Goal: Task Accomplishment & Management: Manage account settings

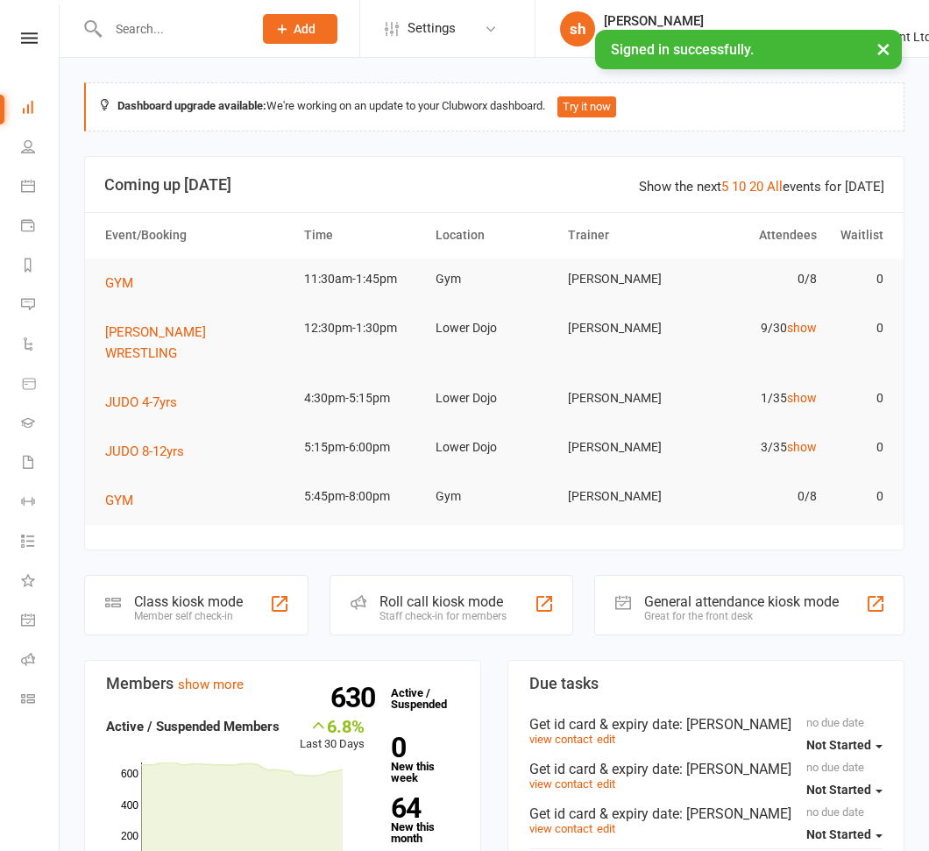
click at [183, 25] on input "text" at bounding box center [172, 29] width 138 height 25
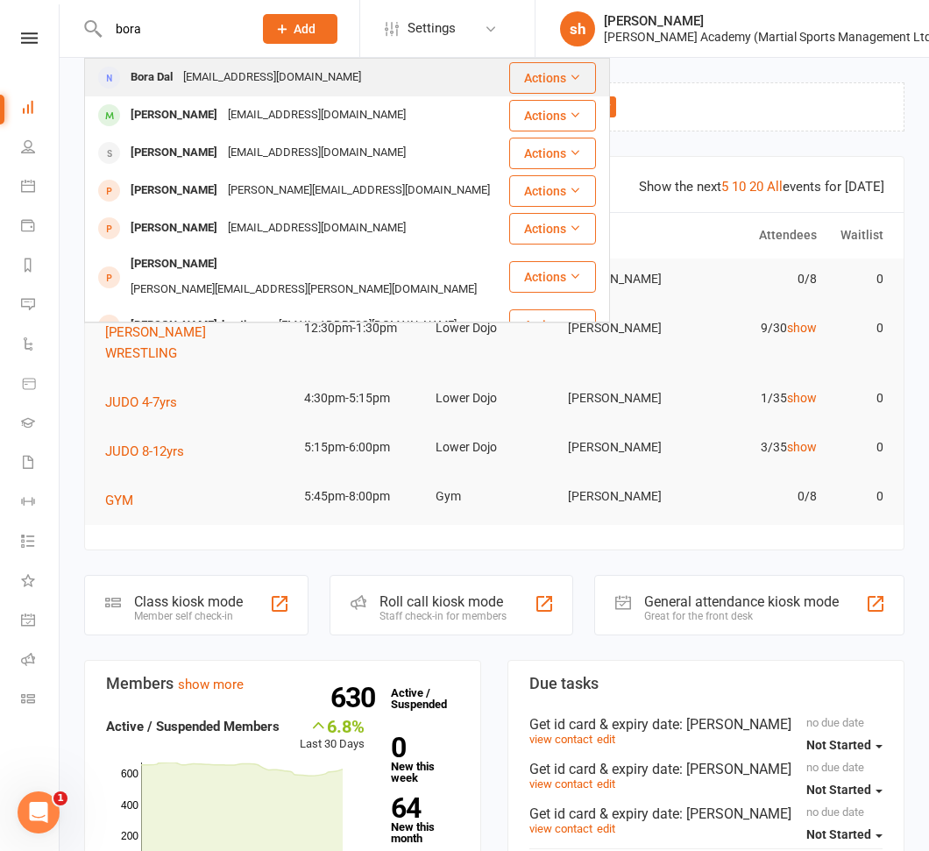
type input "bora"
click at [183, 67] on div "[EMAIL_ADDRESS][DOMAIN_NAME]" at bounding box center [272, 77] width 188 height 25
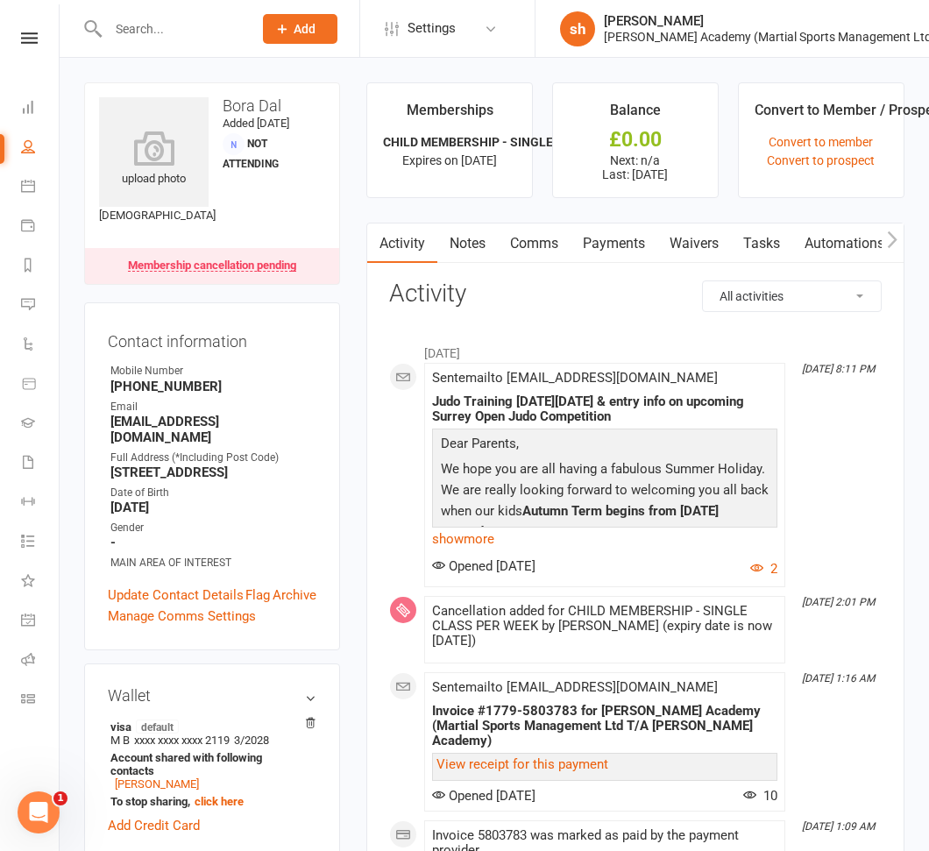
click at [622, 238] on link "Payments" at bounding box center [614, 243] width 87 height 40
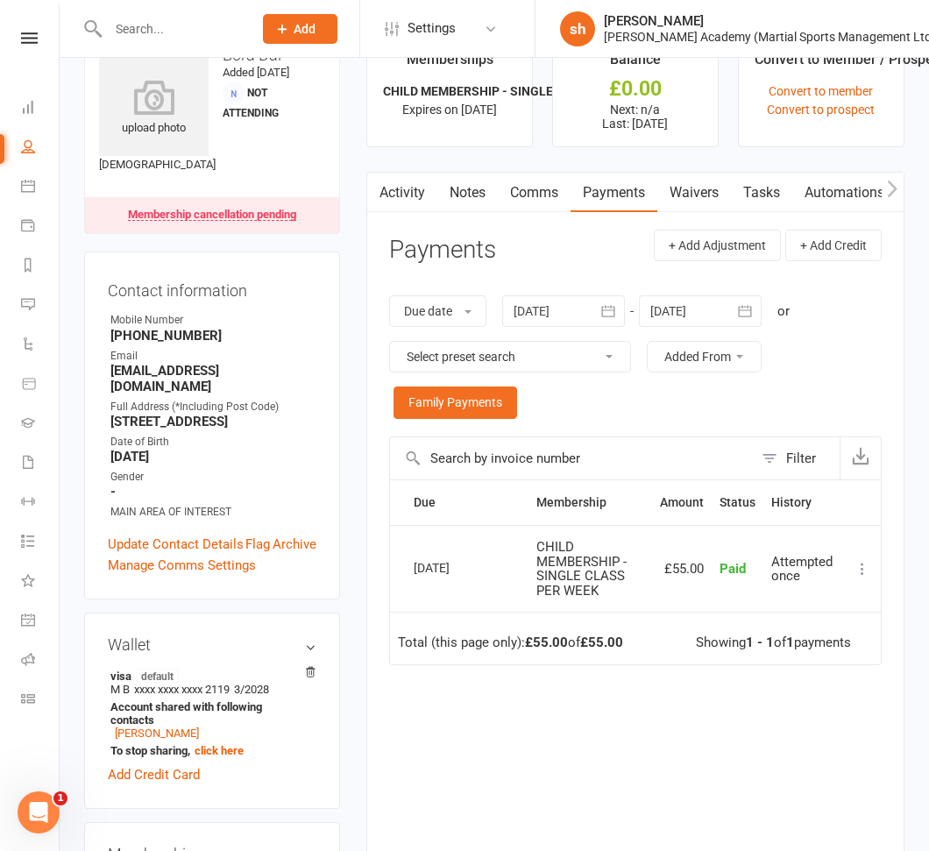
scroll to position [0, 1]
click at [408, 188] on link "Activity" at bounding box center [401, 193] width 70 height 40
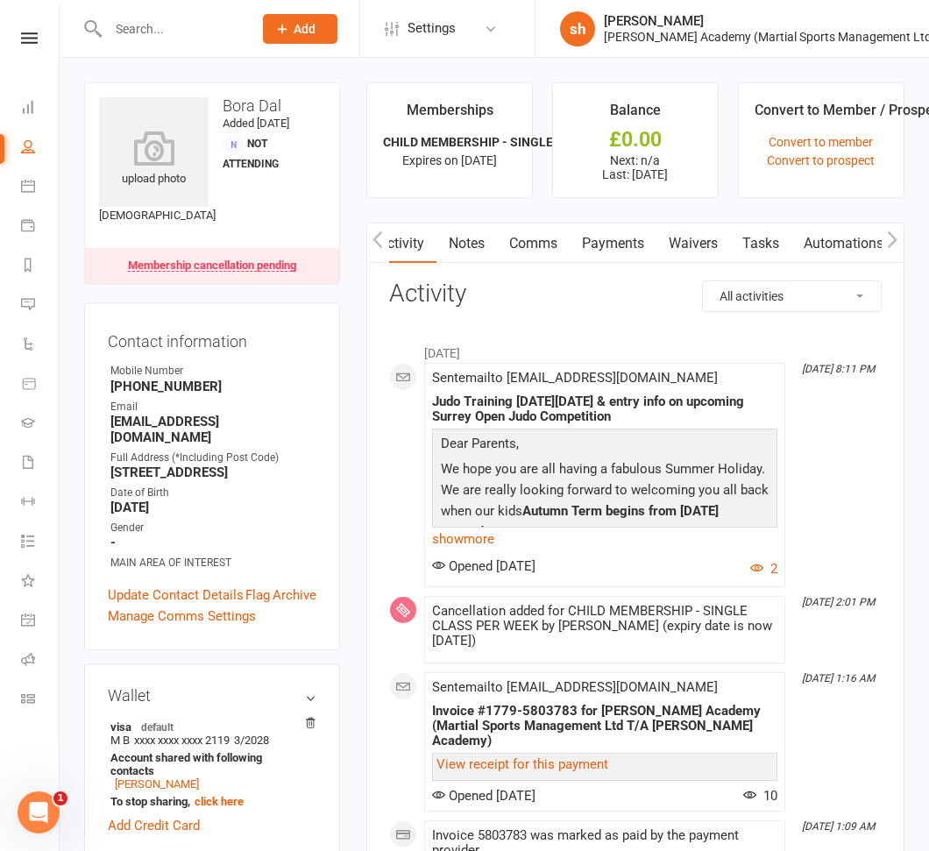
click at [164, 24] on input "text" at bounding box center [172, 29] width 138 height 25
click at [194, 39] on input "text" at bounding box center [172, 29] width 138 height 25
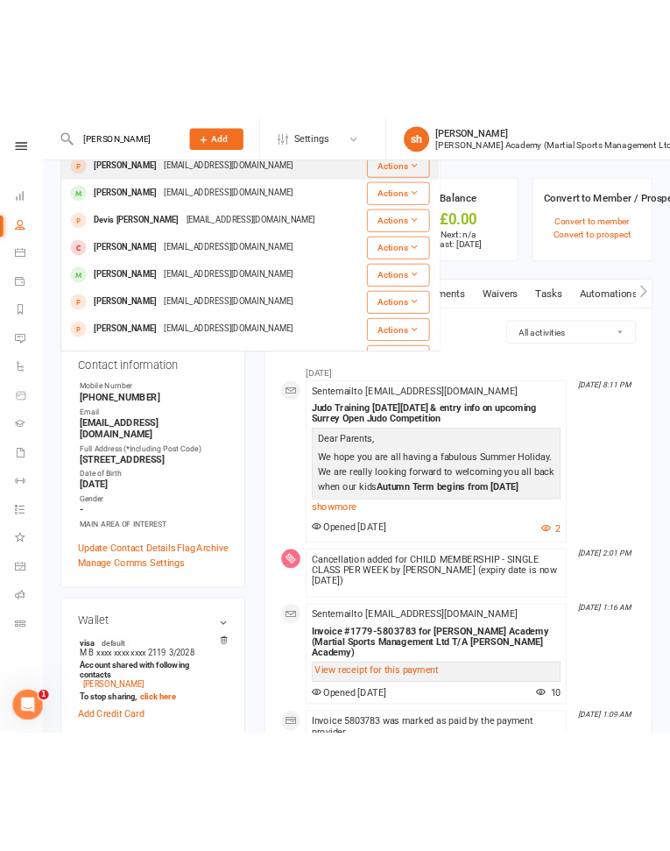
scroll to position [128, 0]
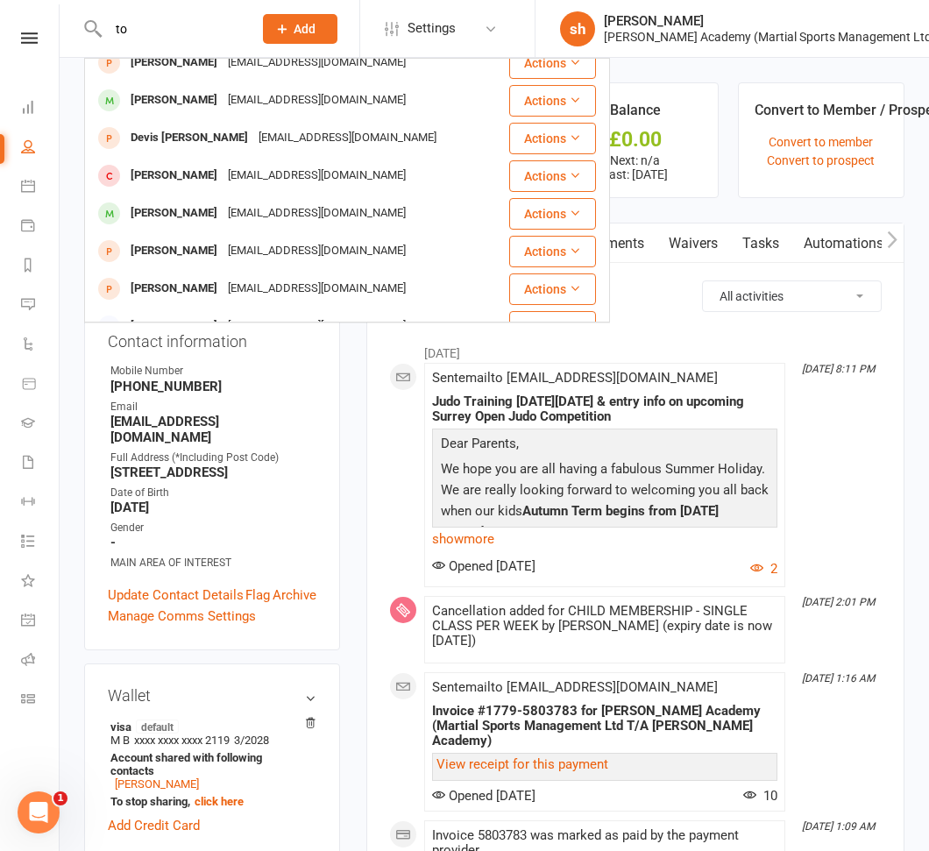
type input "t"
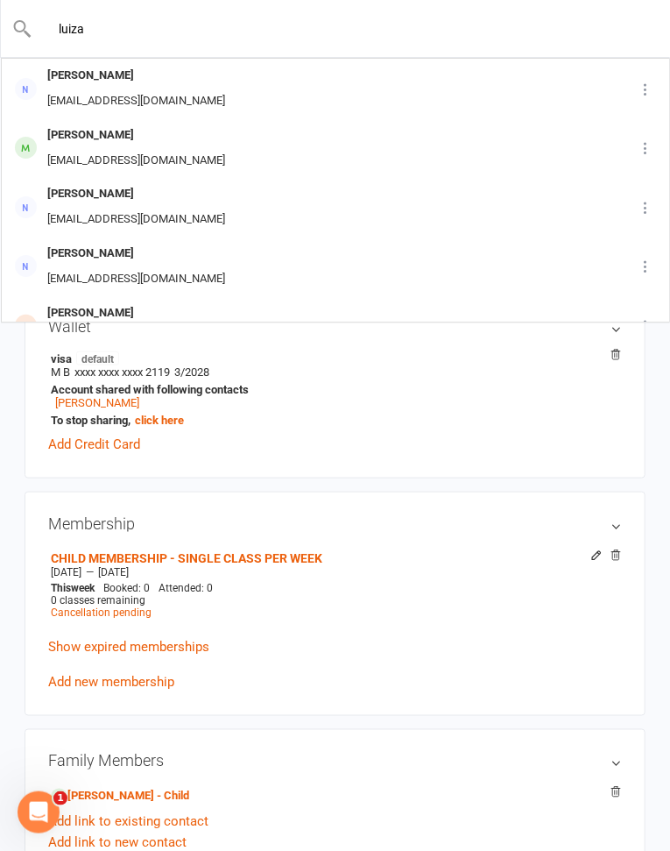
scroll to position [0, 0]
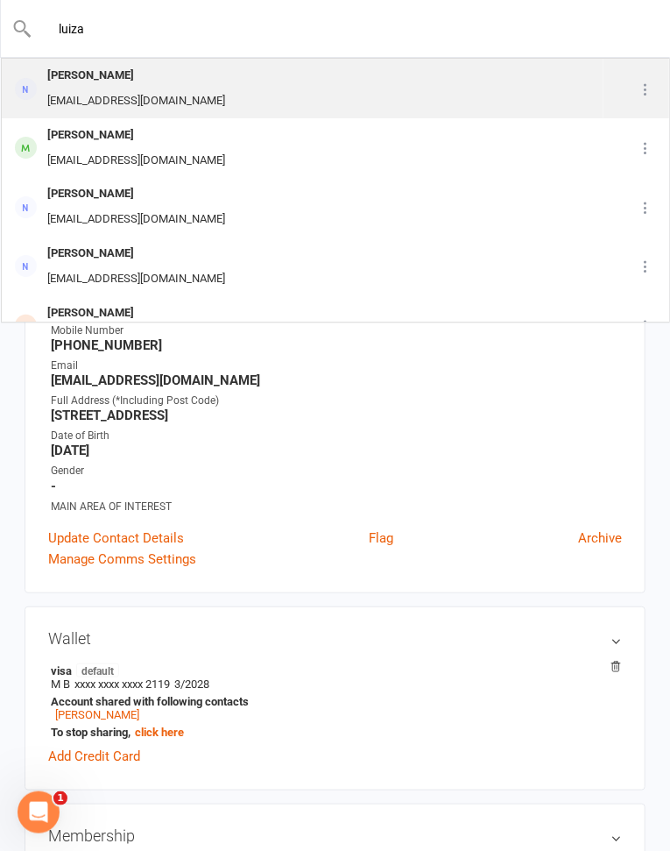
type input "luiza"
click at [83, 76] on div "[PERSON_NAME]" at bounding box center [136, 75] width 188 height 25
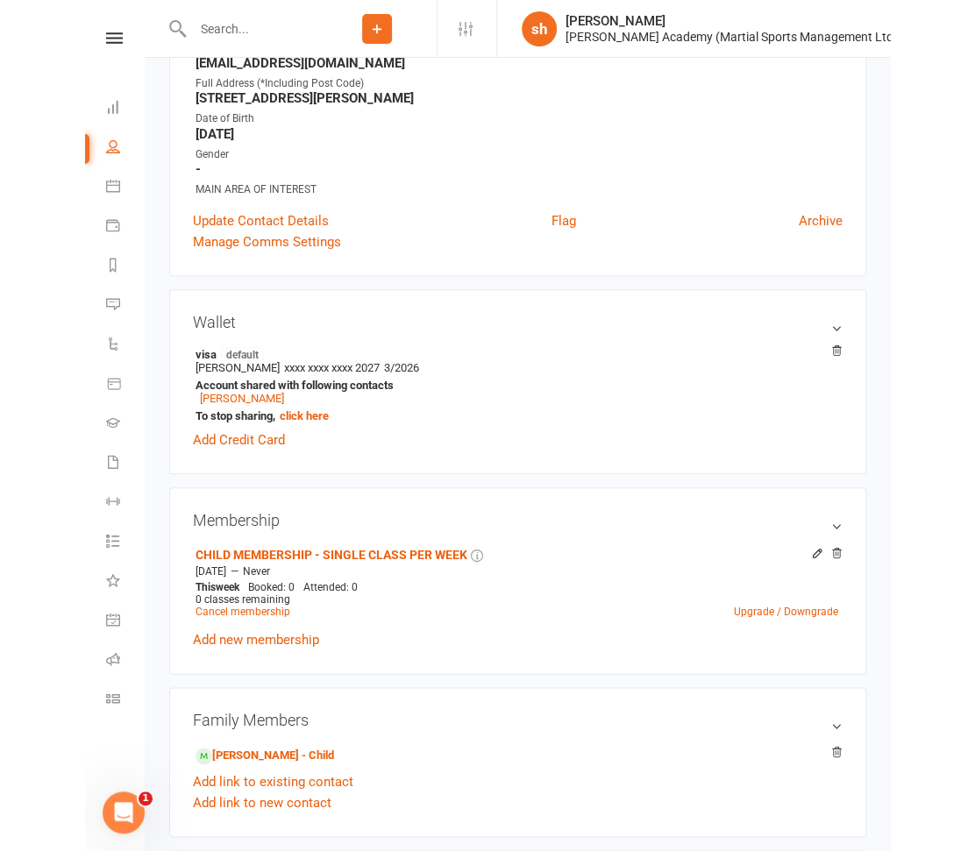
scroll to position [271, 0]
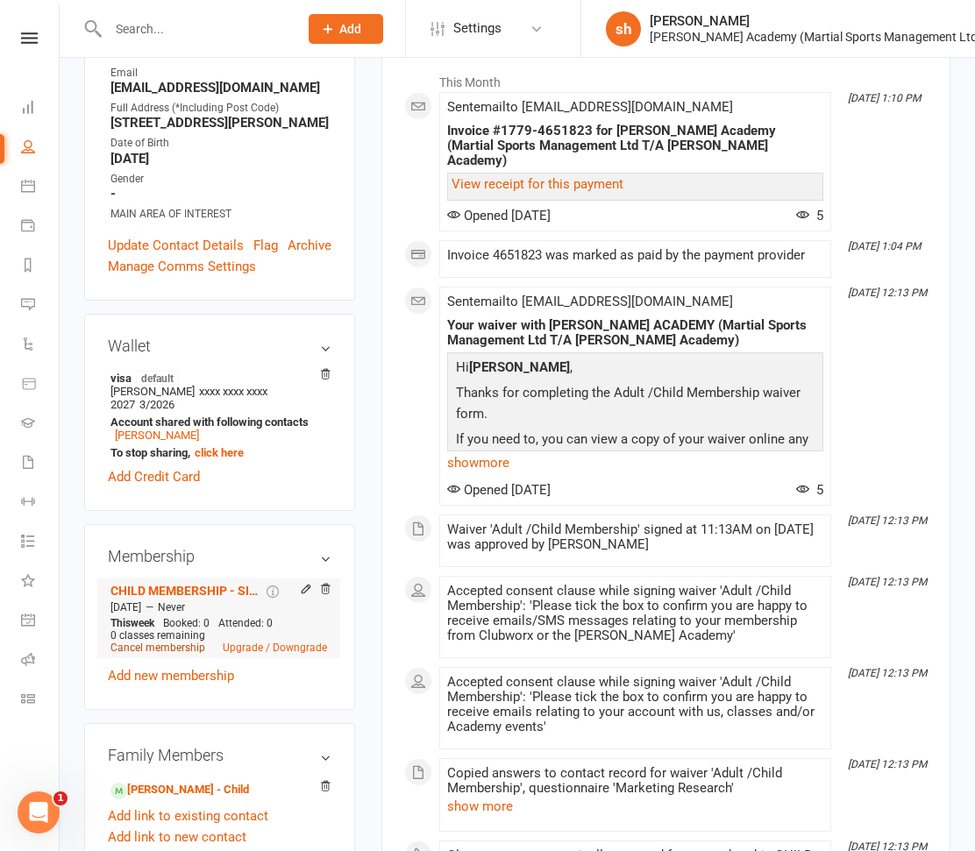
click at [174, 654] on link "Cancel membership" at bounding box center [157, 648] width 95 height 12
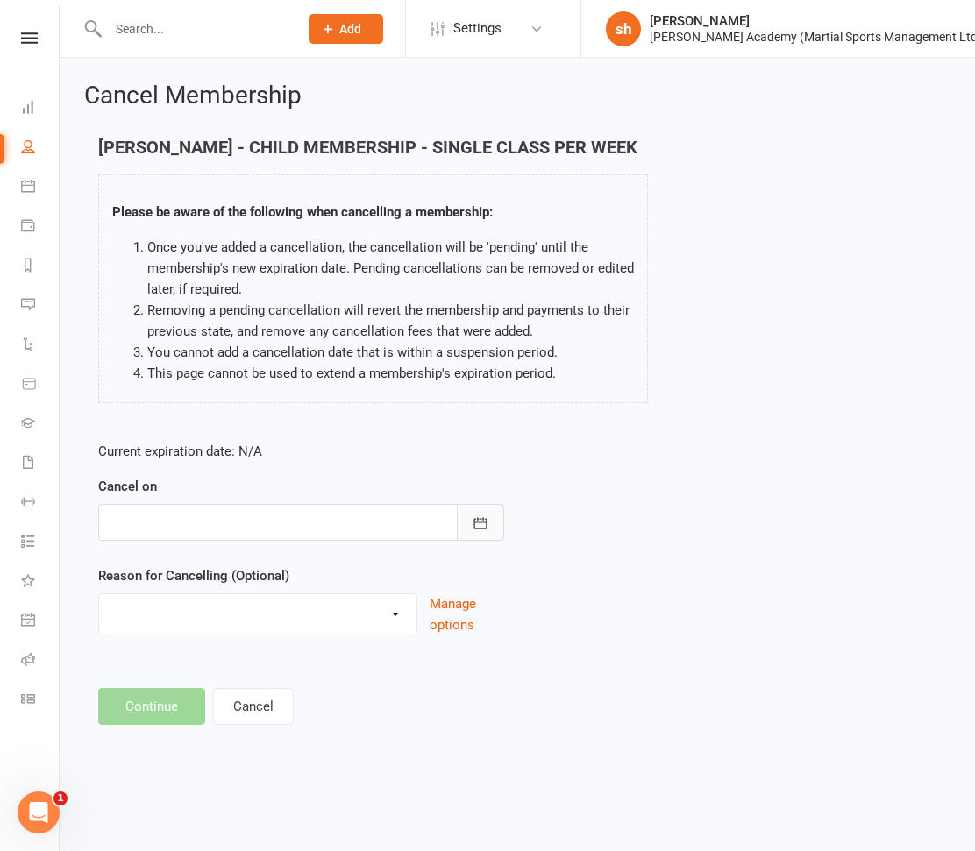
click at [484, 527] on icon "button" at bounding box center [481, 523] width 18 height 18
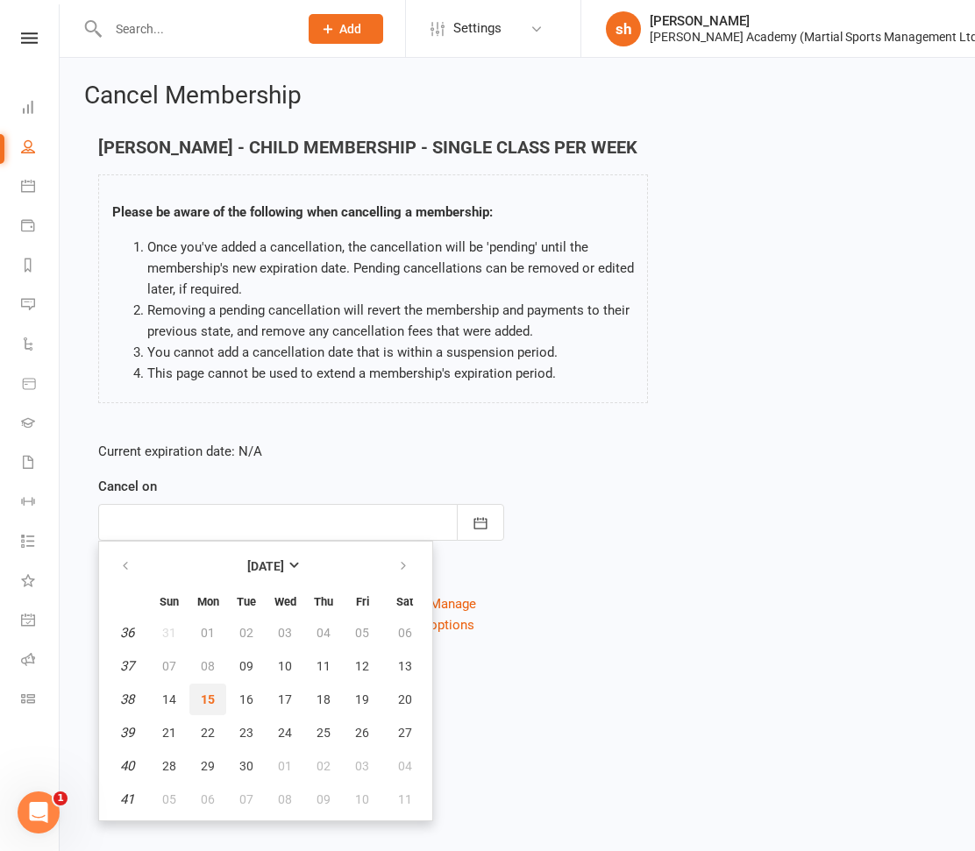
click at [205, 697] on span "15" at bounding box center [208, 699] width 14 height 14
type input "[DATE]"
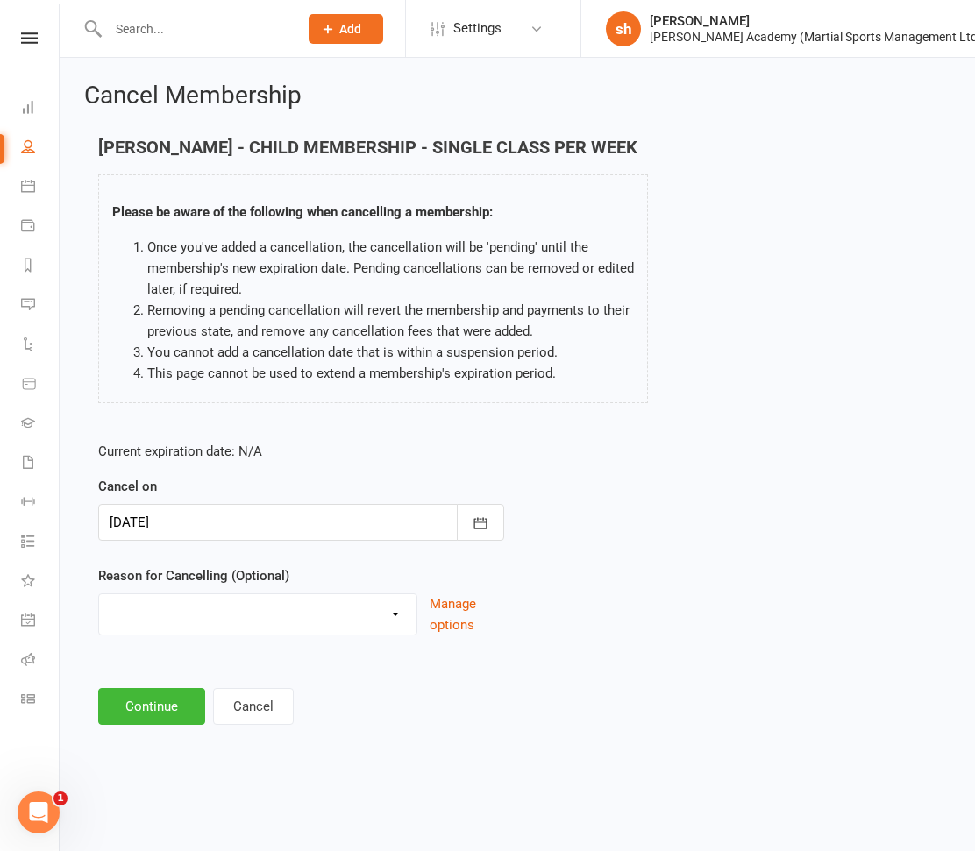
click at [188, 609] on select "Completed Classes Downgrading Membership Holiday Injury Moving to PAYG UPGRADIN…" at bounding box center [257, 611] width 317 height 35
select select "6"
click at [99, 594] on select "Completed Classes Downgrading Membership Holiday Injury Moving to PAYG UPGRADIN…" at bounding box center [257, 611] width 317 height 35
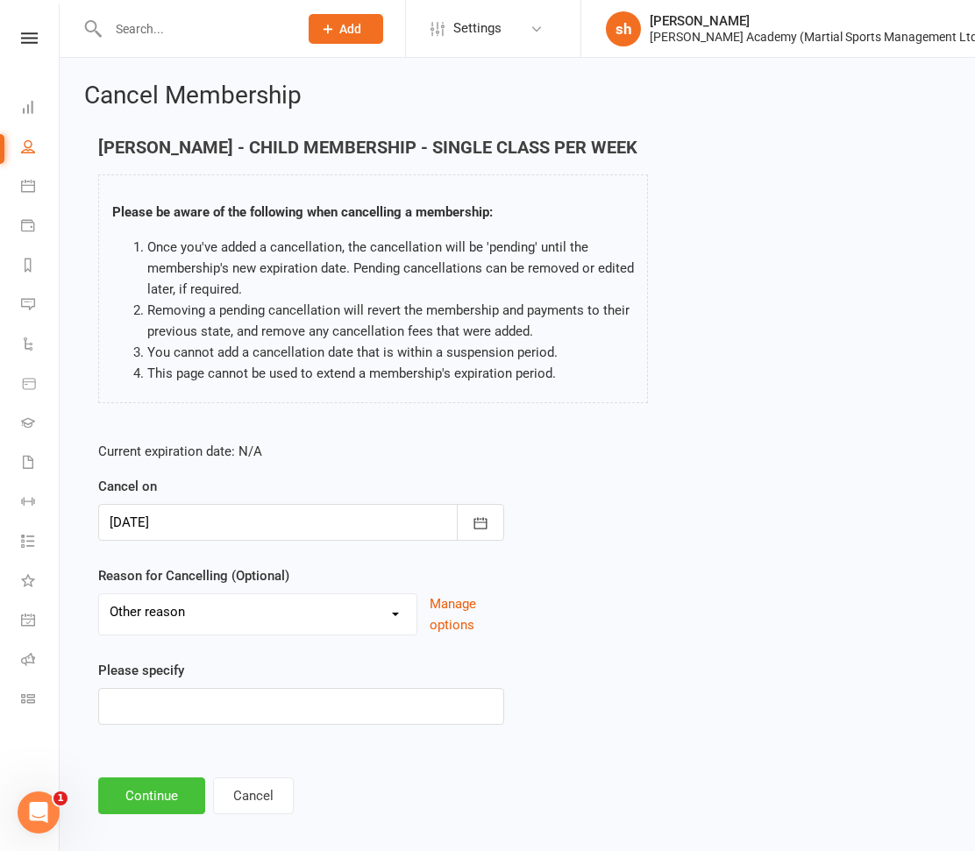
click at [159, 788] on button "Continue" at bounding box center [151, 795] width 107 height 37
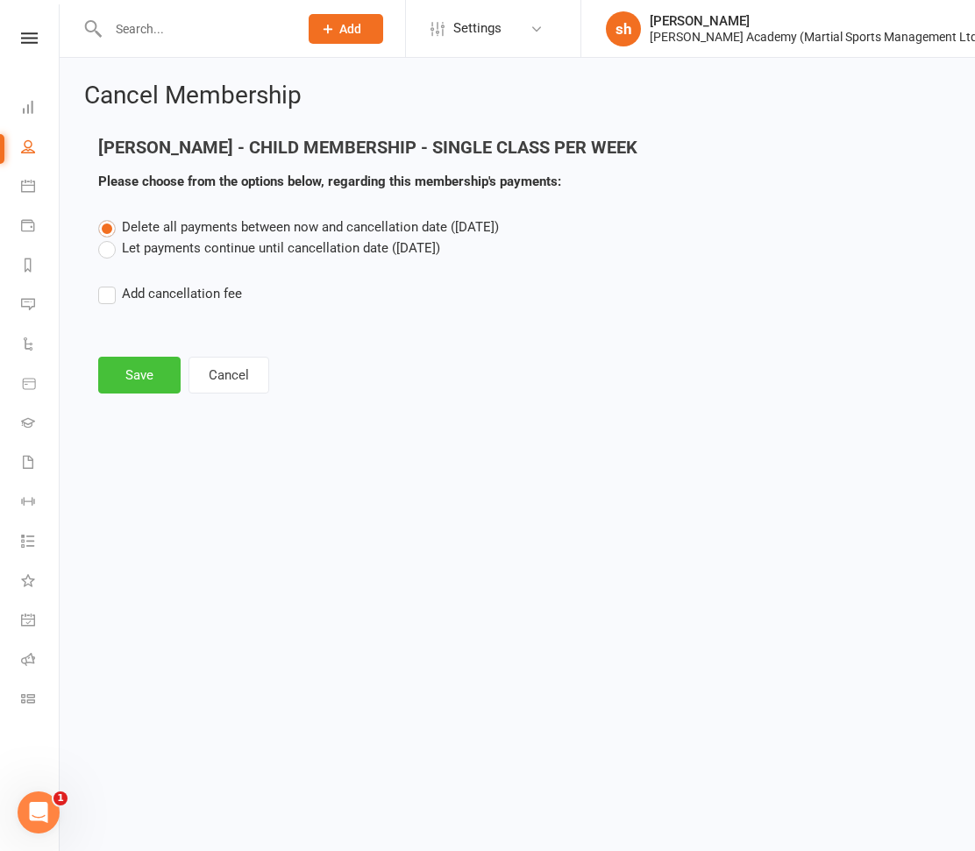
click at [124, 372] on button "Save" at bounding box center [139, 375] width 82 height 37
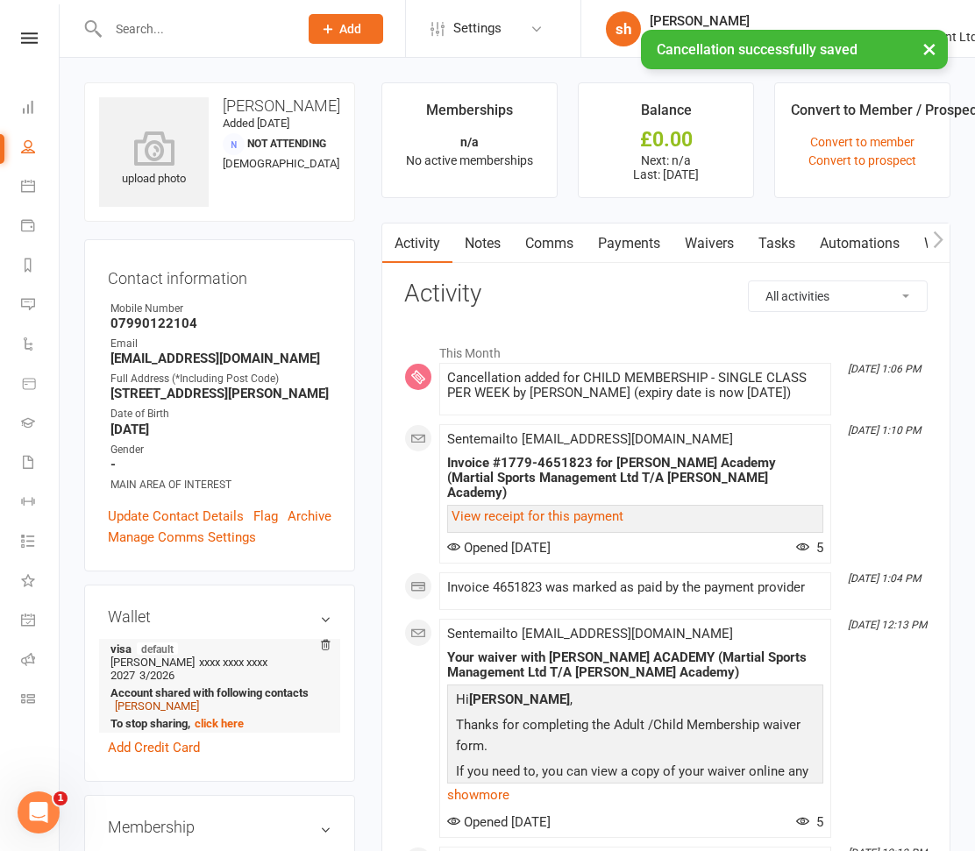
click at [177, 713] on link "[PERSON_NAME]" at bounding box center [157, 705] width 84 height 13
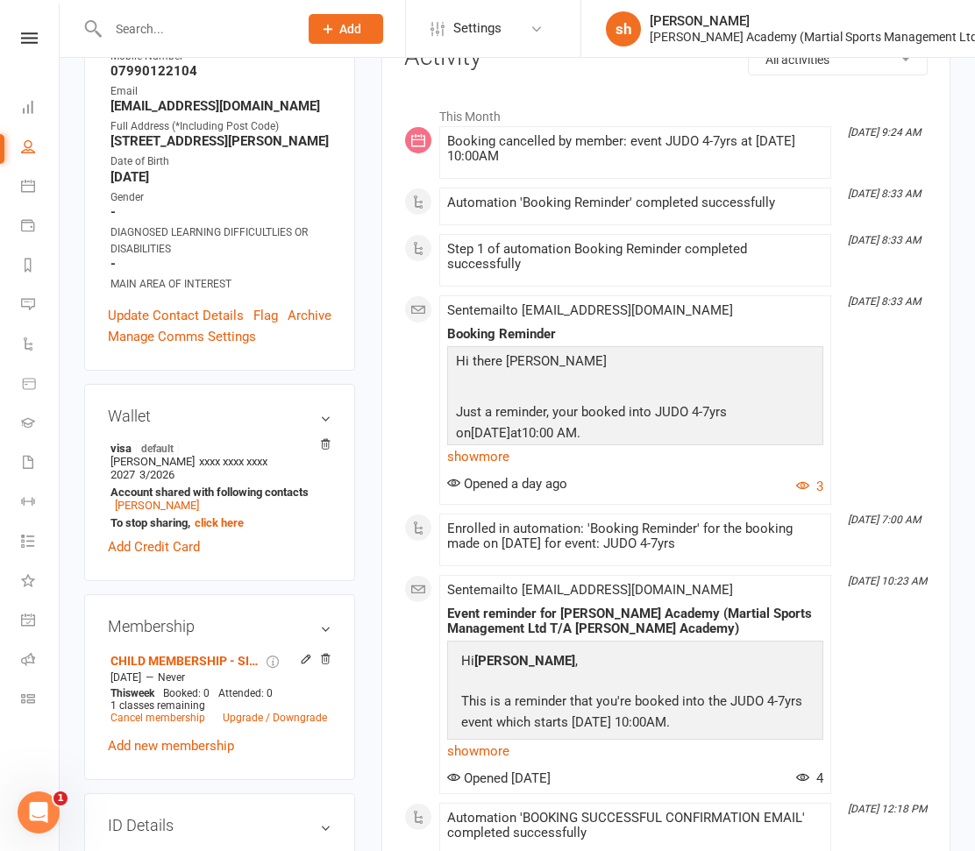
scroll to position [263, 0]
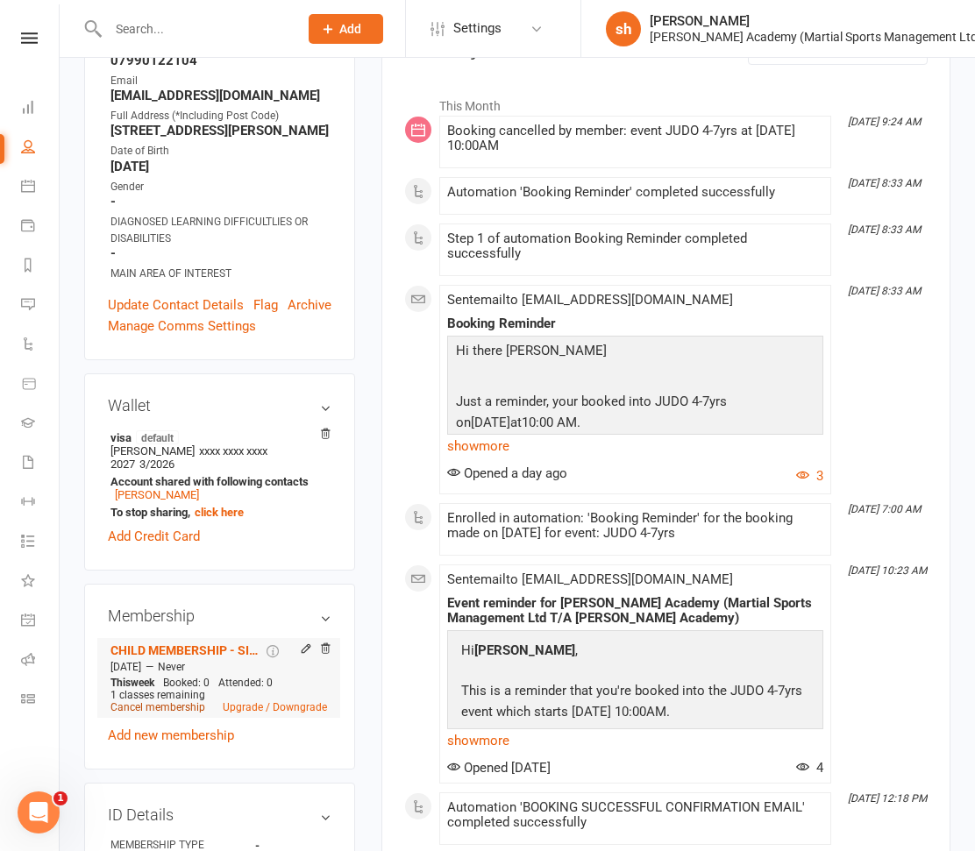
click at [160, 713] on link "Cancel membership" at bounding box center [157, 707] width 95 height 12
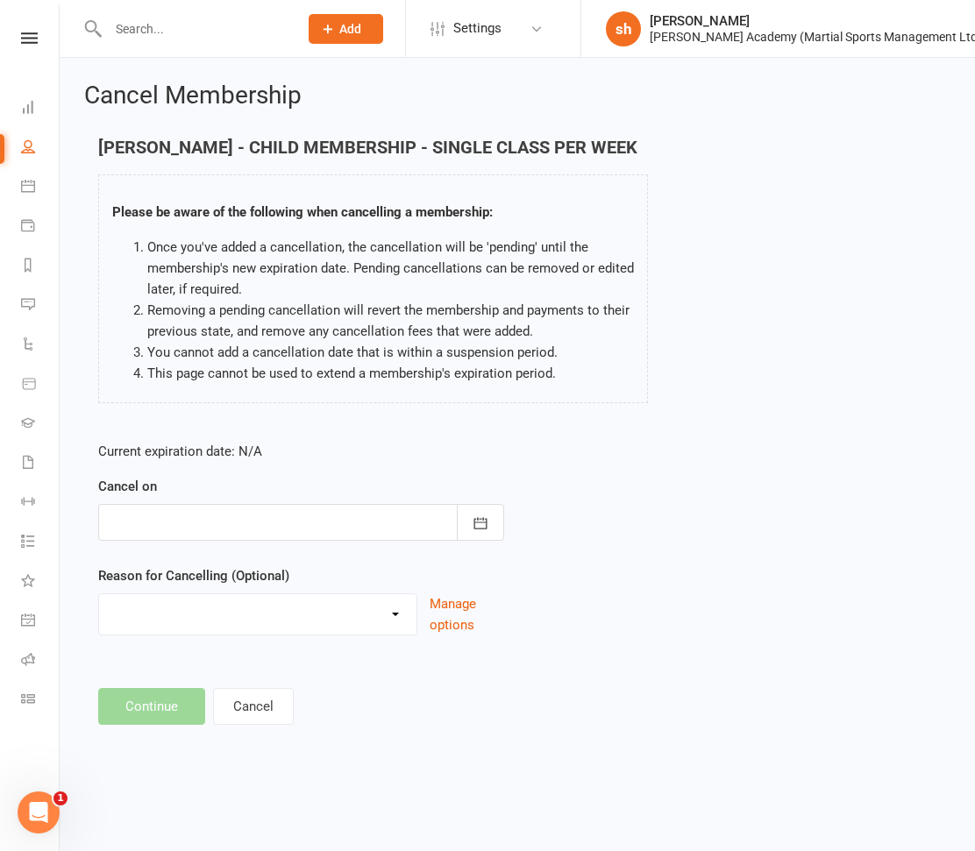
click at [176, 521] on div at bounding box center [301, 522] width 406 height 37
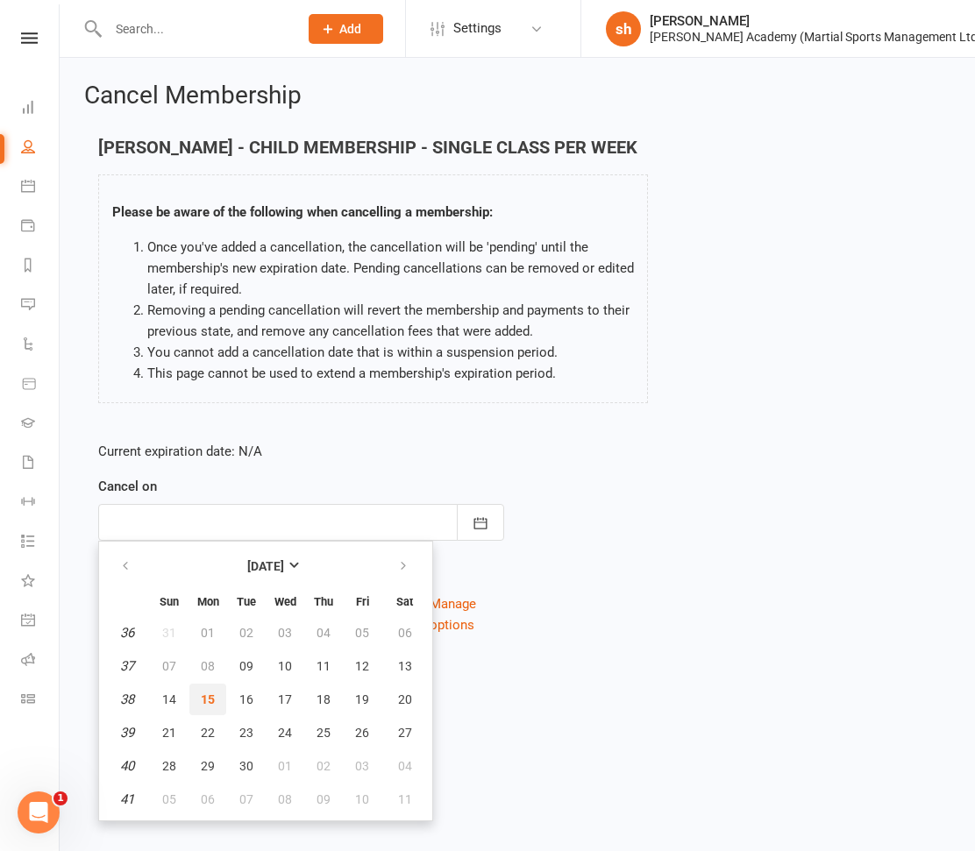
click at [209, 704] on span "15" at bounding box center [208, 699] width 14 height 14
type input "[DATE]"
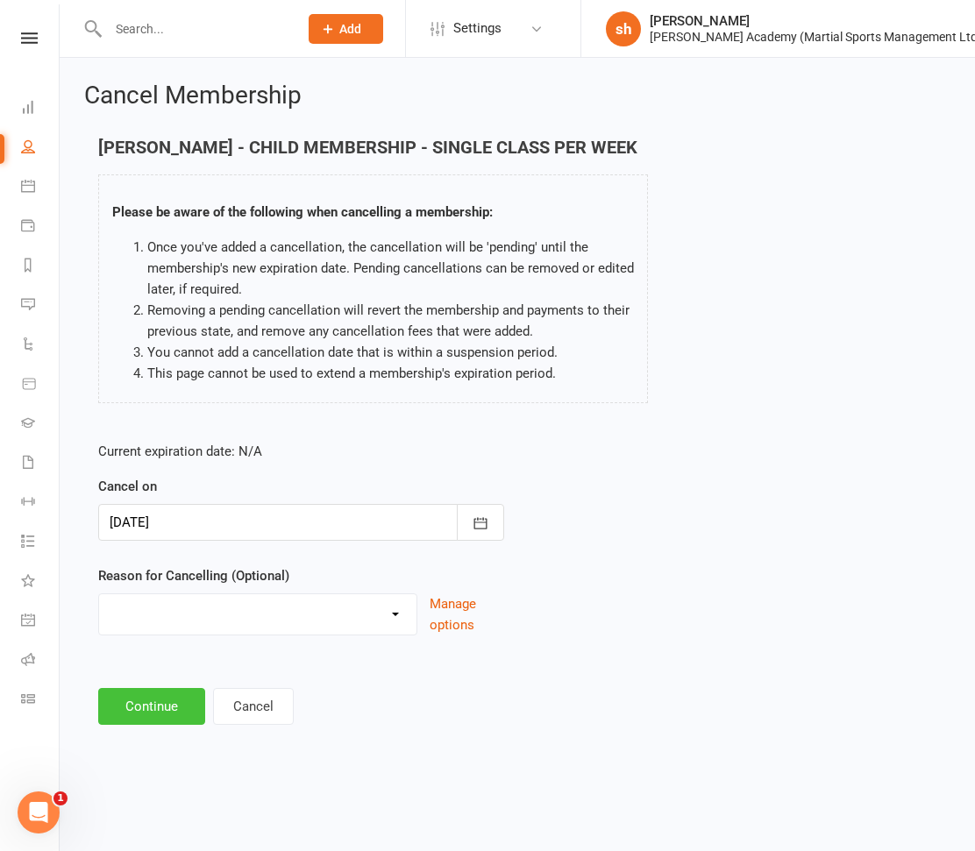
click at [148, 699] on button "Continue" at bounding box center [151, 706] width 107 height 37
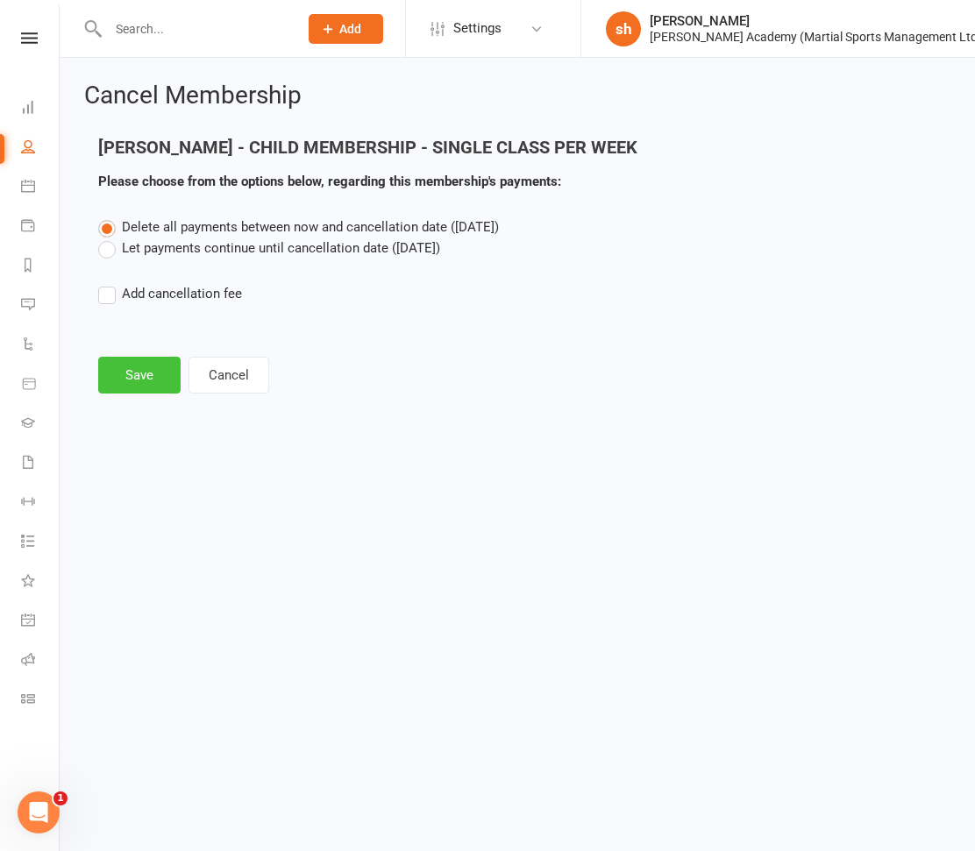
click at [138, 366] on button "Save" at bounding box center [139, 375] width 82 height 37
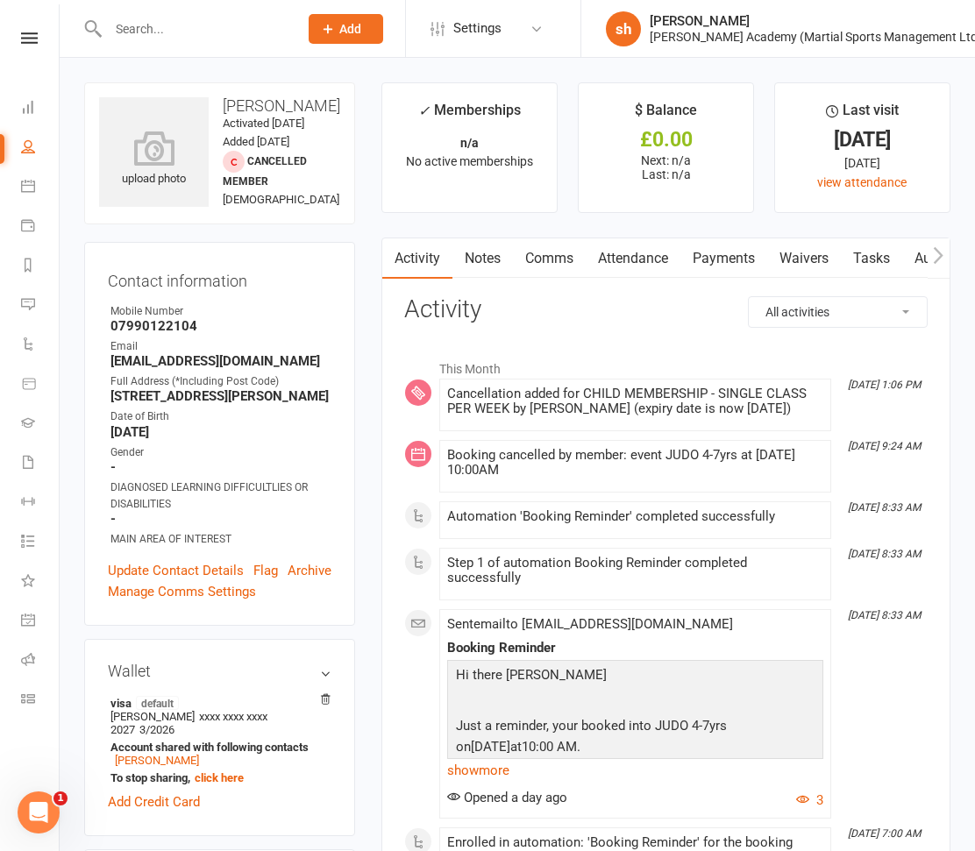
click at [488, 255] on link "Notes" at bounding box center [482, 258] width 60 height 40
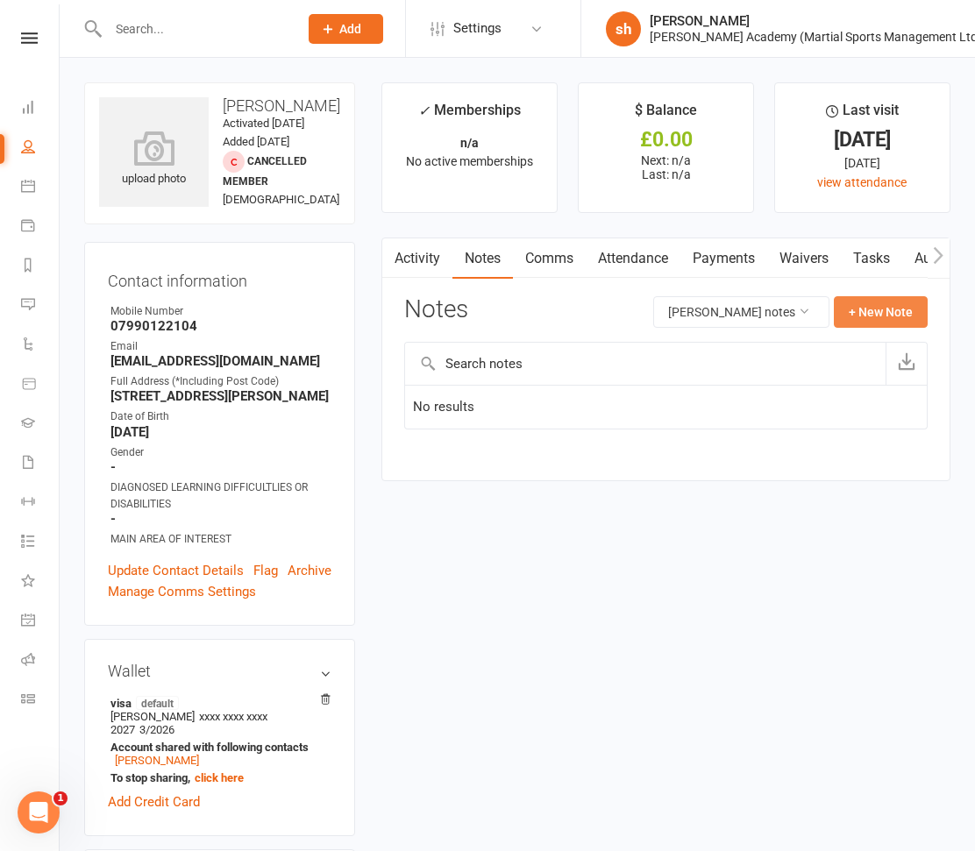
click at [880, 314] on button "+ New Note" at bounding box center [880, 312] width 94 height 32
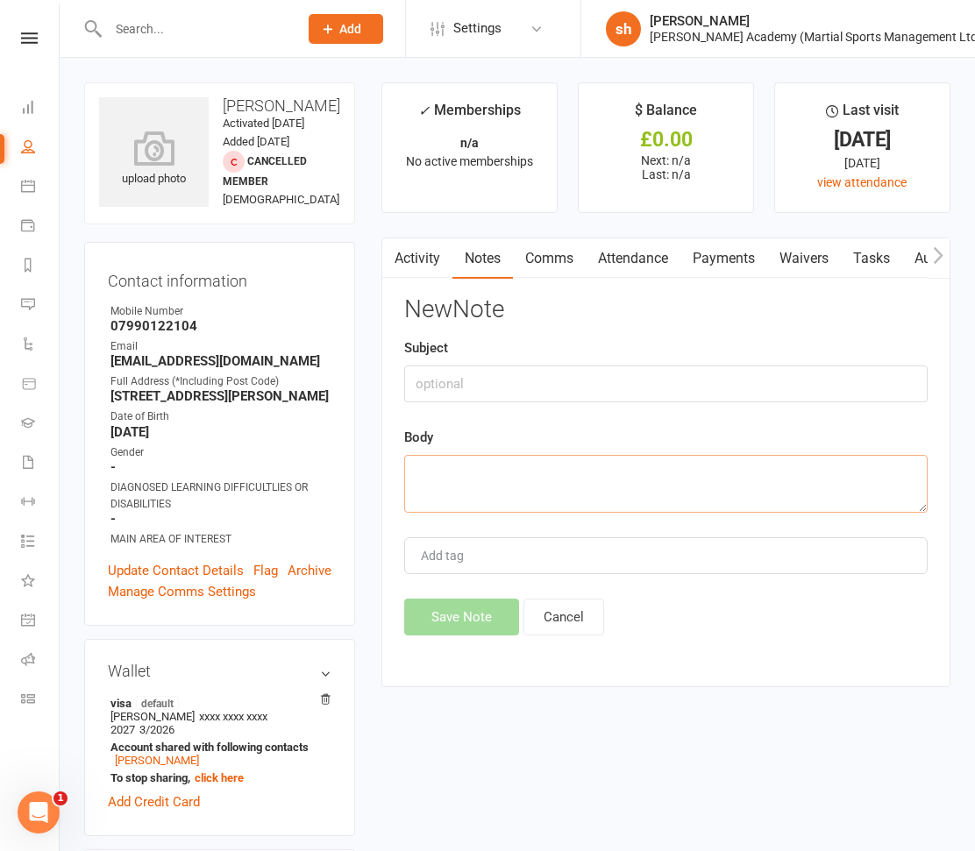
click at [439, 477] on textarea at bounding box center [665, 484] width 523 height 58
paste textarea "On [DATE] 11:31, [PERSON_NAME] <[EMAIL_ADDRESS][DOMAIN_NAME]> wrote: Hello, My …"
type textarea "On [DATE] 11:31, [PERSON_NAME] <[EMAIL_ADDRESS][DOMAIN_NAME]> wrote: Hello, My …"
click at [453, 373] on input "text" at bounding box center [665, 383] width 523 height 37
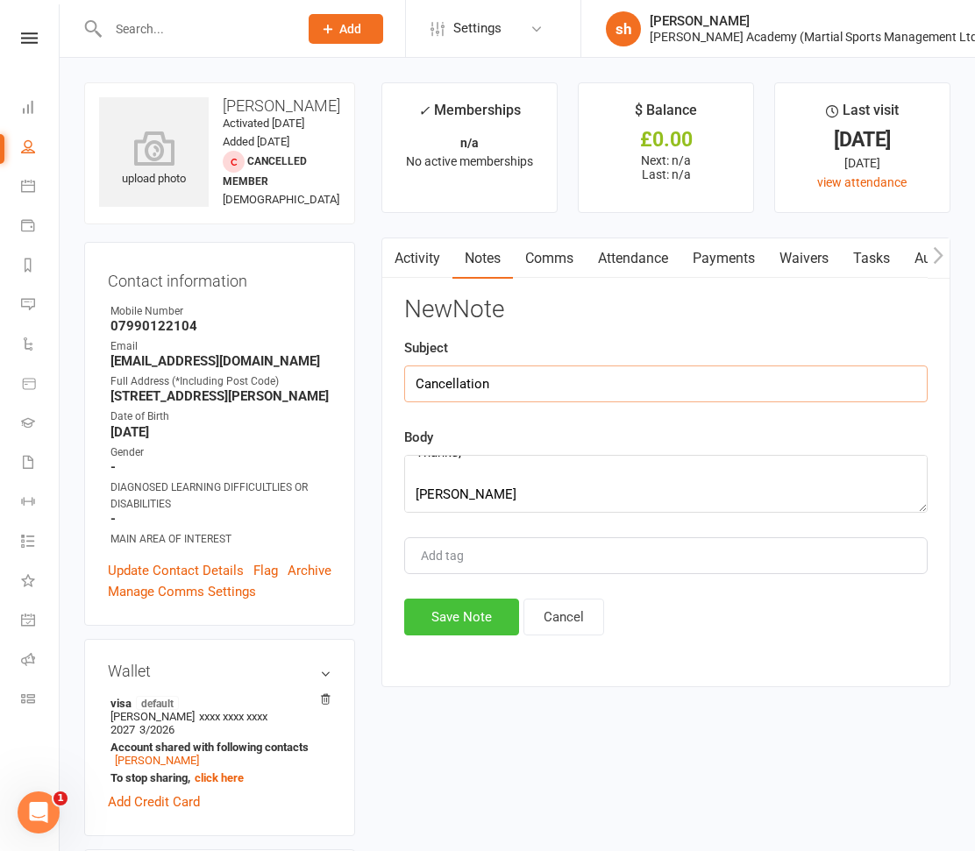
type input "Cancellation"
click at [478, 620] on button "Save Note" at bounding box center [461, 617] width 115 height 37
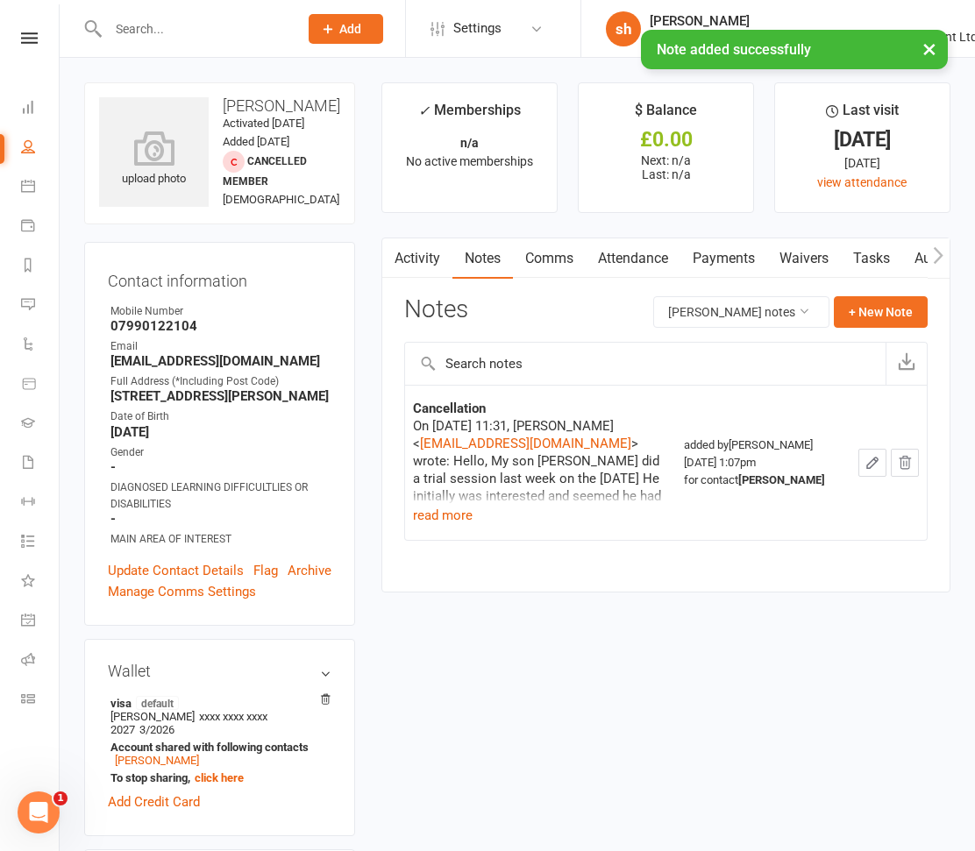
scroll to position [29, 0]
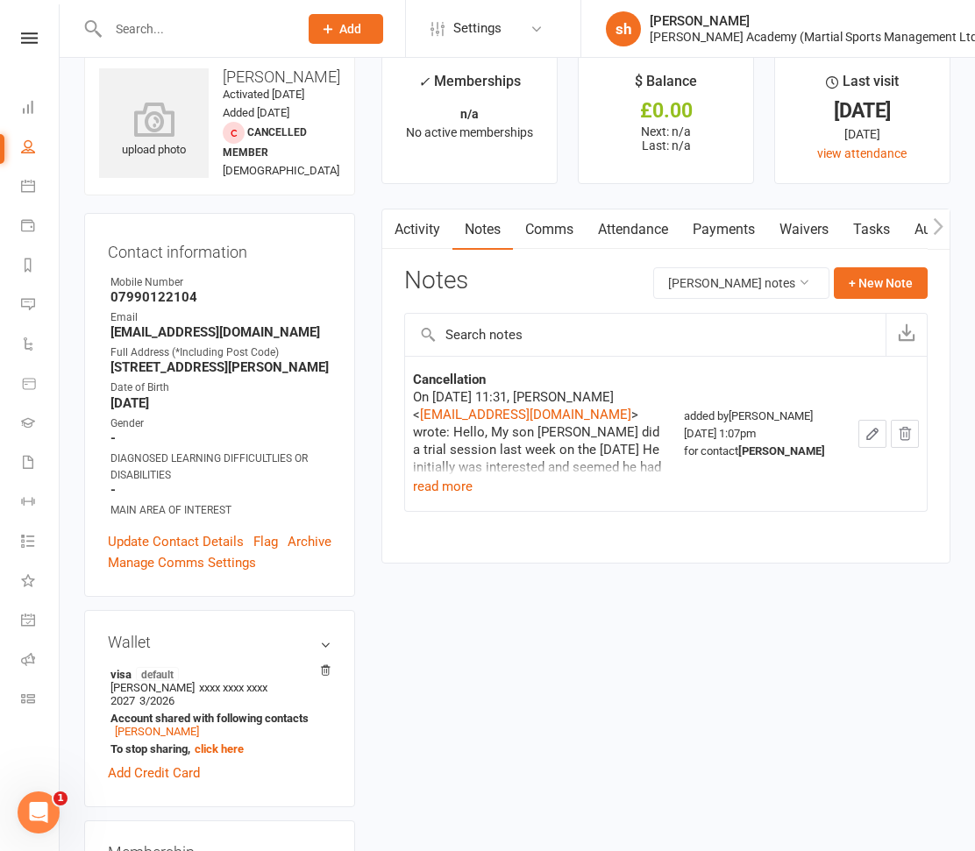
click at [715, 223] on link "Payments" at bounding box center [723, 229] width 87 height 40
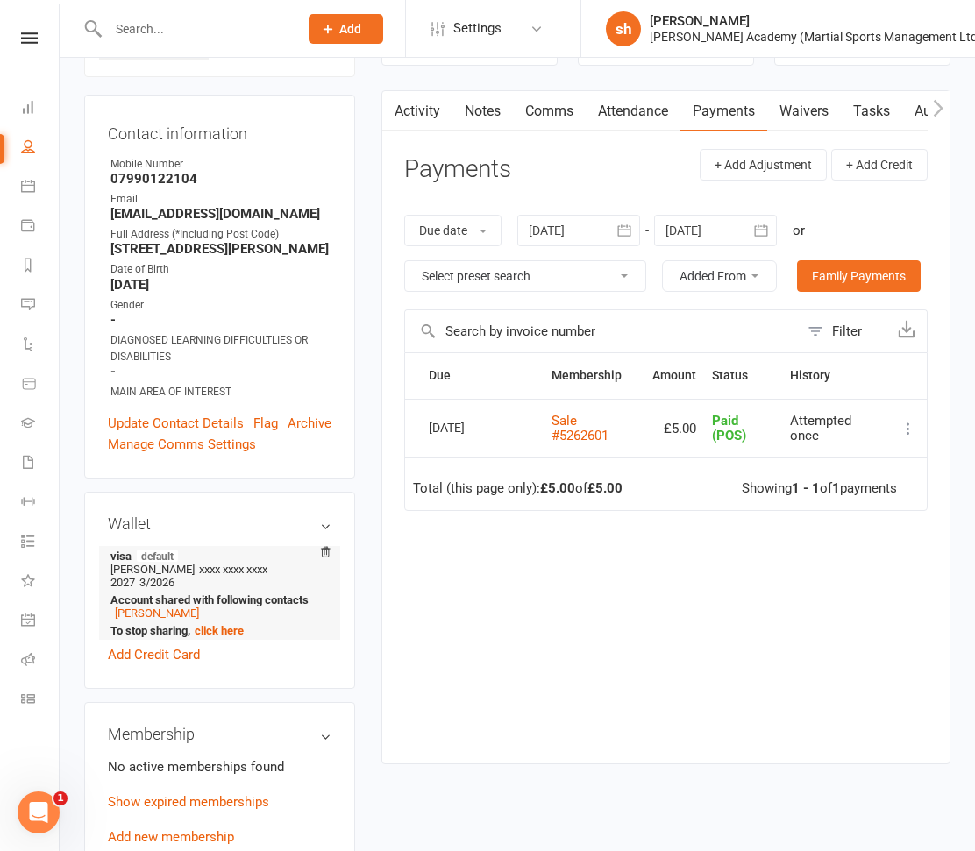
scroll to position [155, 0]
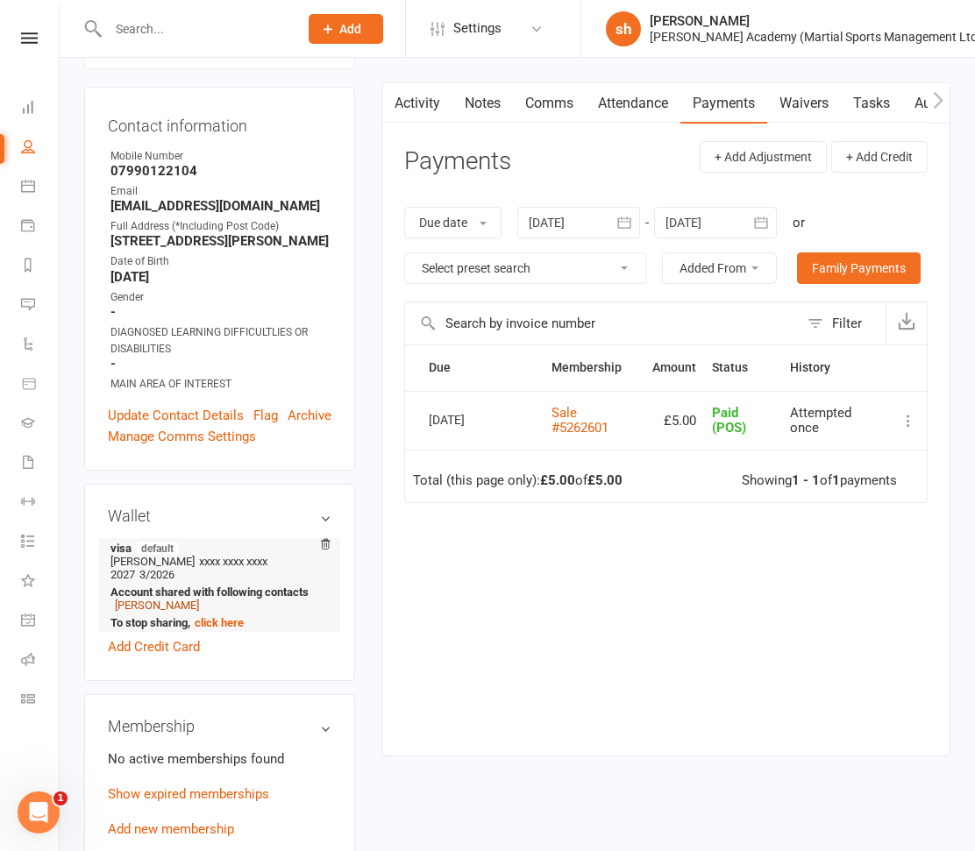
click at [163, 612] on link "[PERSON_NAME]" at bounding box center [157, 605] width 84 height 13
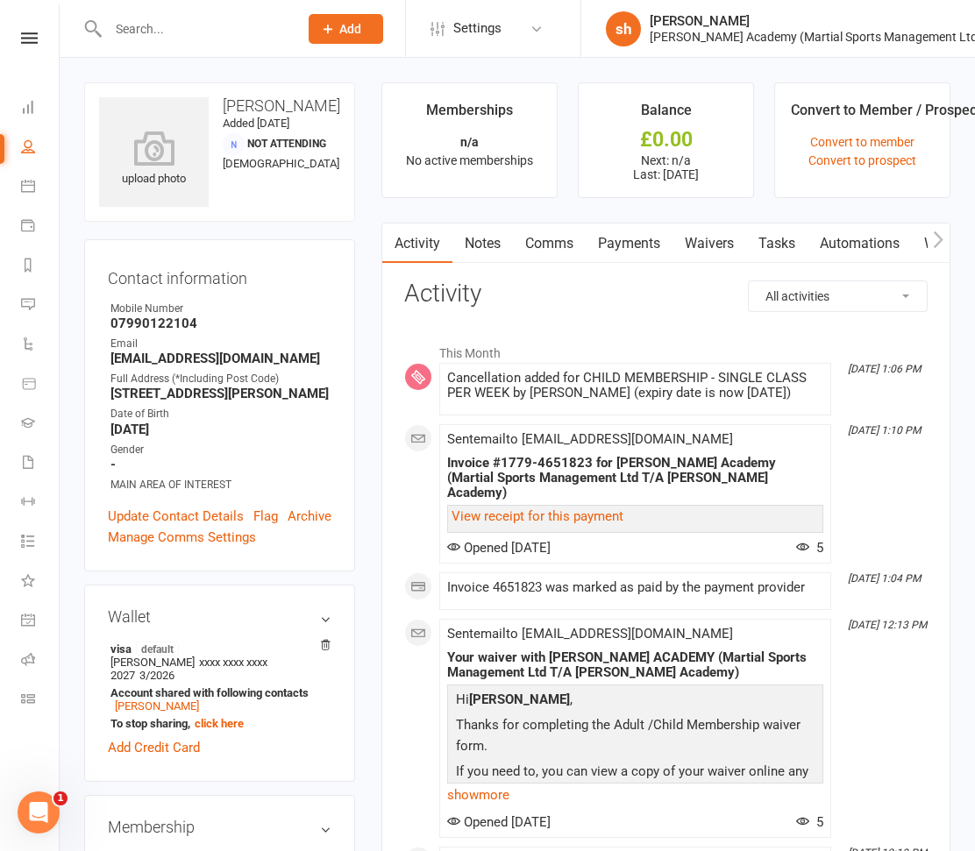
click at [638, 241] on link "Payments" at bounding box center [628, 243] width 87 height 40
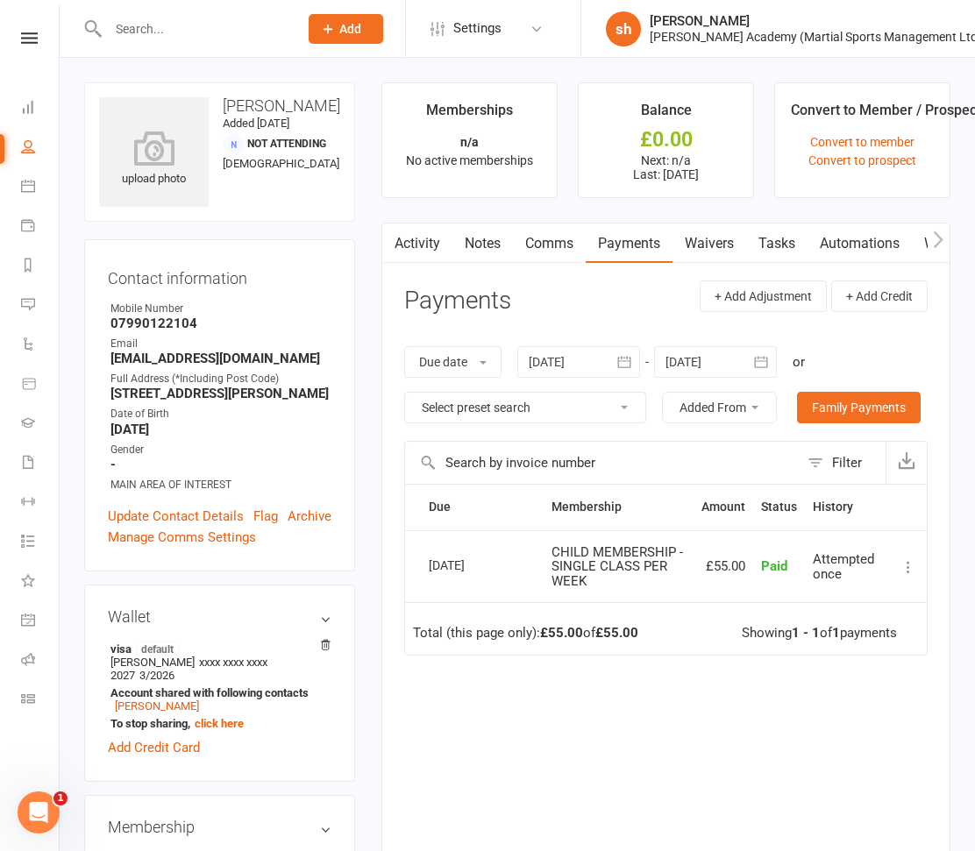
click at [909, 558] on icon at bounding box center [908, 567] width 18 height 18
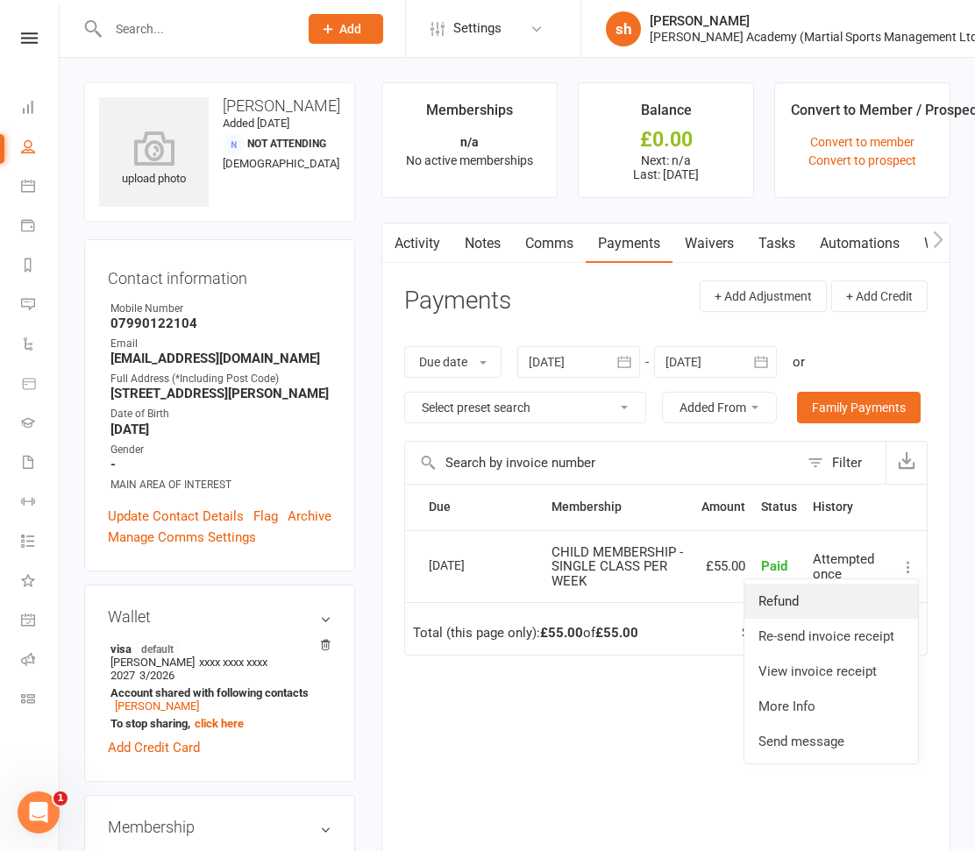
click at [815, 599] on link "Refund" at bounding box center [831, 601] width 174 height 35
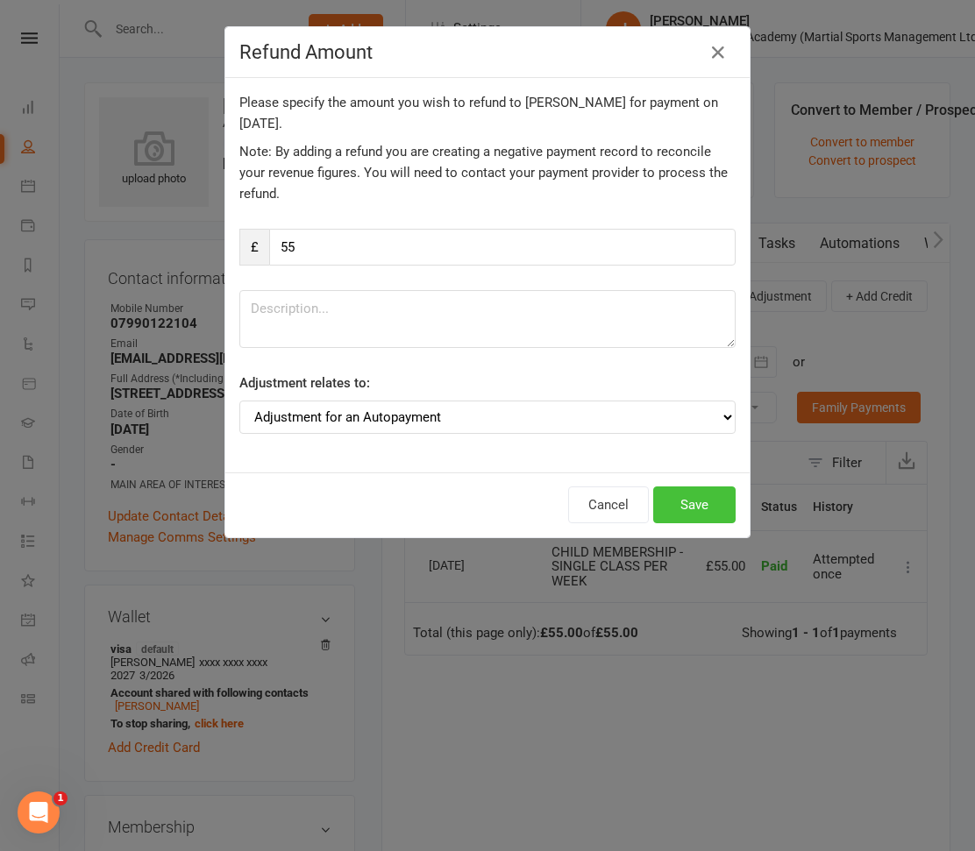
click at [709, 495] on button "Save" at bounding box center [694, 504] width 82 height 37
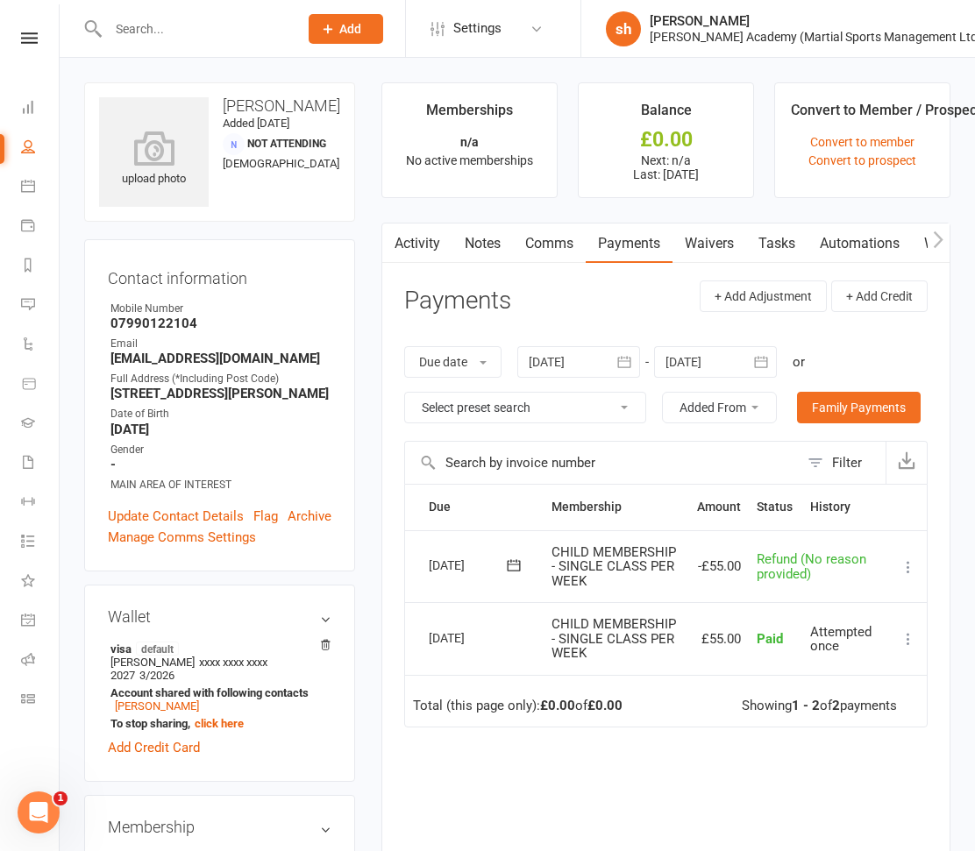
click at [481, 238] on link "Notes" at bounding box center [482, 243] width 60 height 40
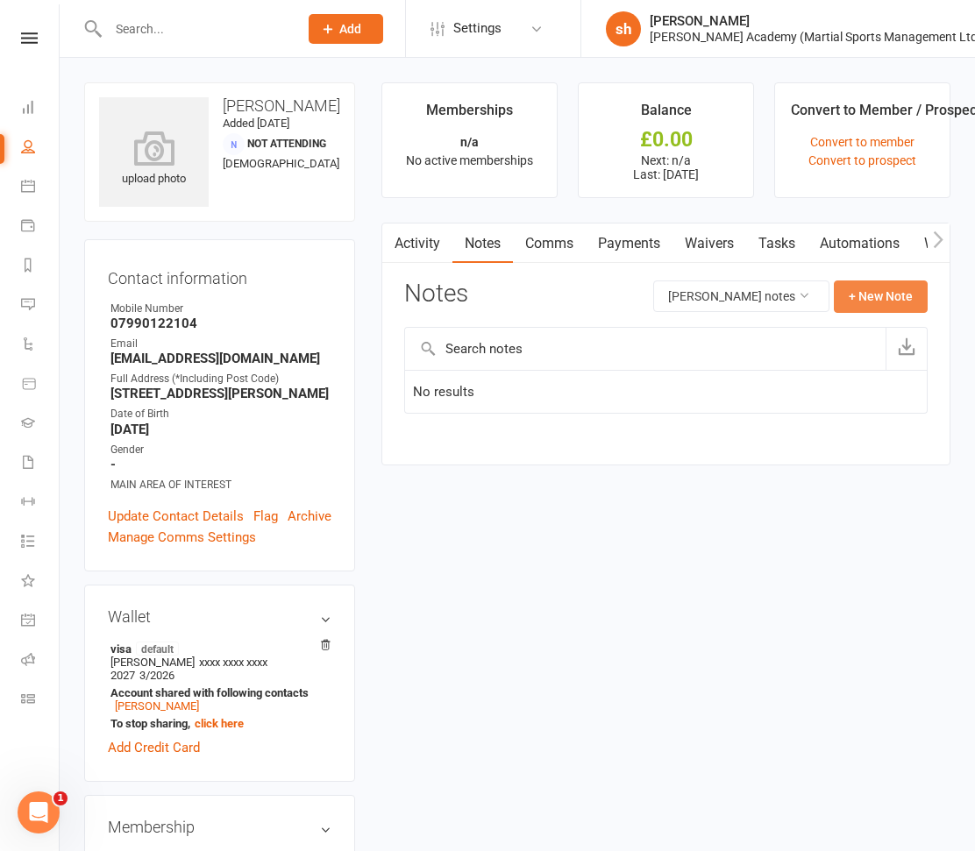
click at [881, 281] on button "+ New Note" at bounding box center [880, 296] width 94 height 32
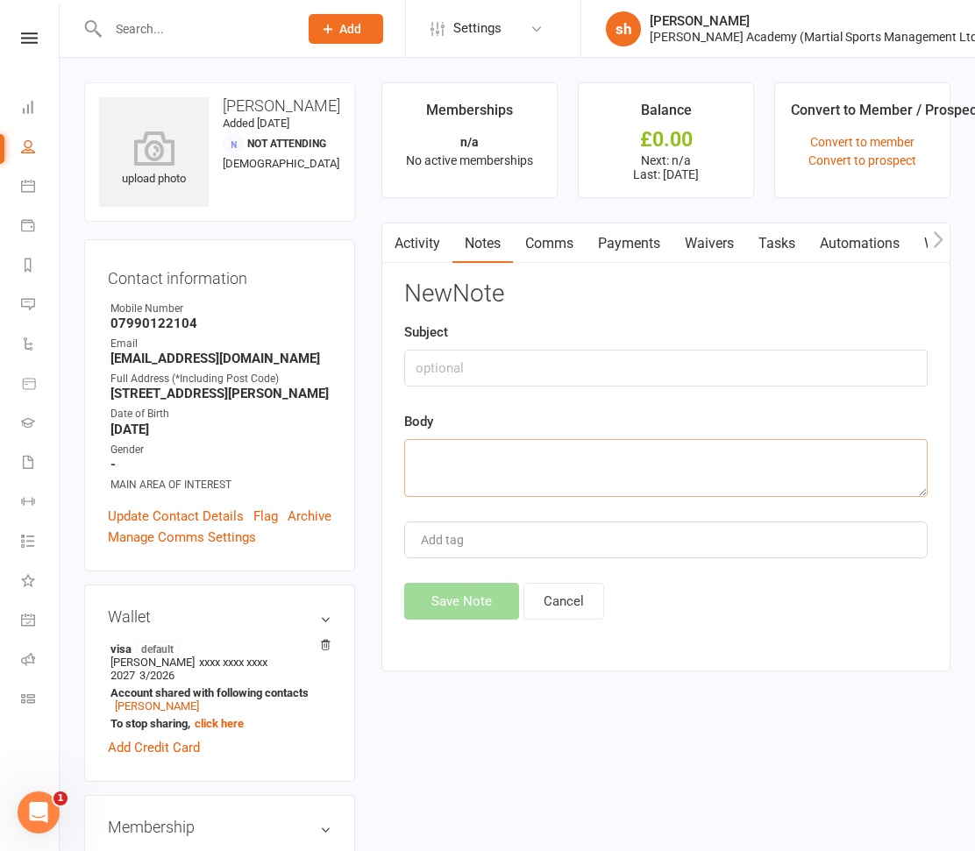
click at [507, 454] on textarea at bounding box center [665, 468] width 523 height 58
paste textarea "On [DATE] 11:31, [PERSON_NAME] <[EMAIL_ADDRESS][DOMAIN_NAME]> wrote: Hello, My …"
type textarea "On [DATE] 11:31, [PERSON_NAME] <[EMAIL_ADDRESS][DOMAIN_NAME]> wrote: Hello, My …"
click at [492, 356] on input "text" at bounding box center [665, 368] width 523 height 37
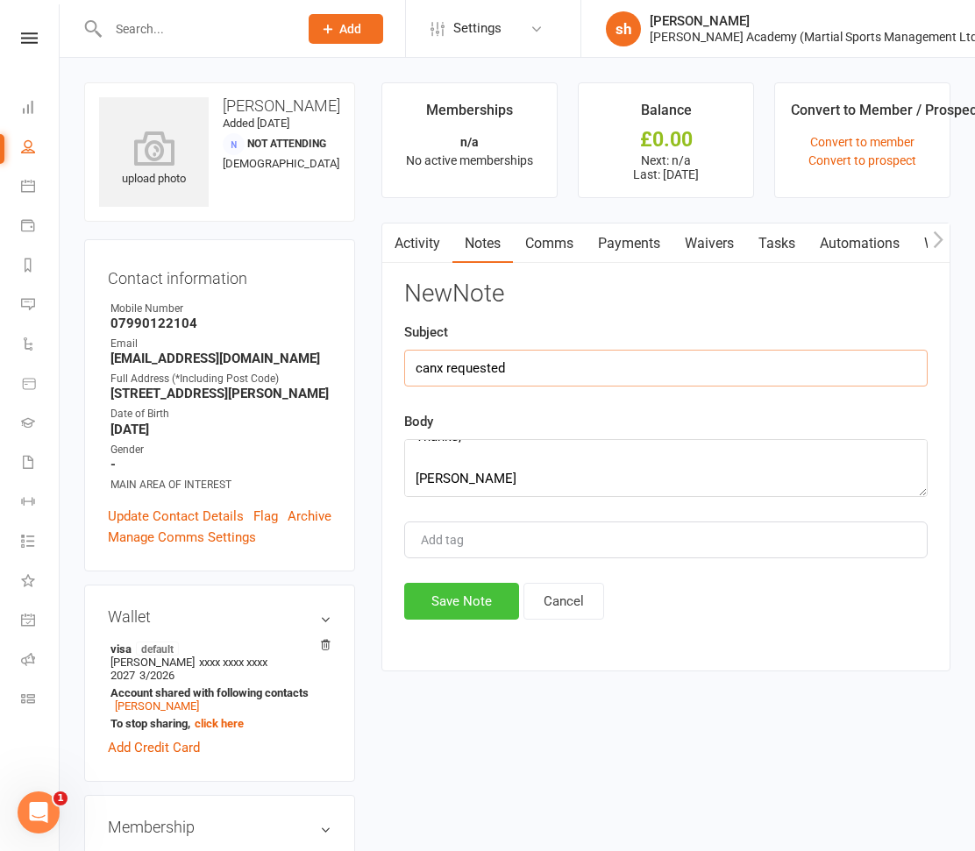
type input "canx requested"
click at [465, 592] on button "Save Note" at bounding box center [461, 601] width 115 height 37
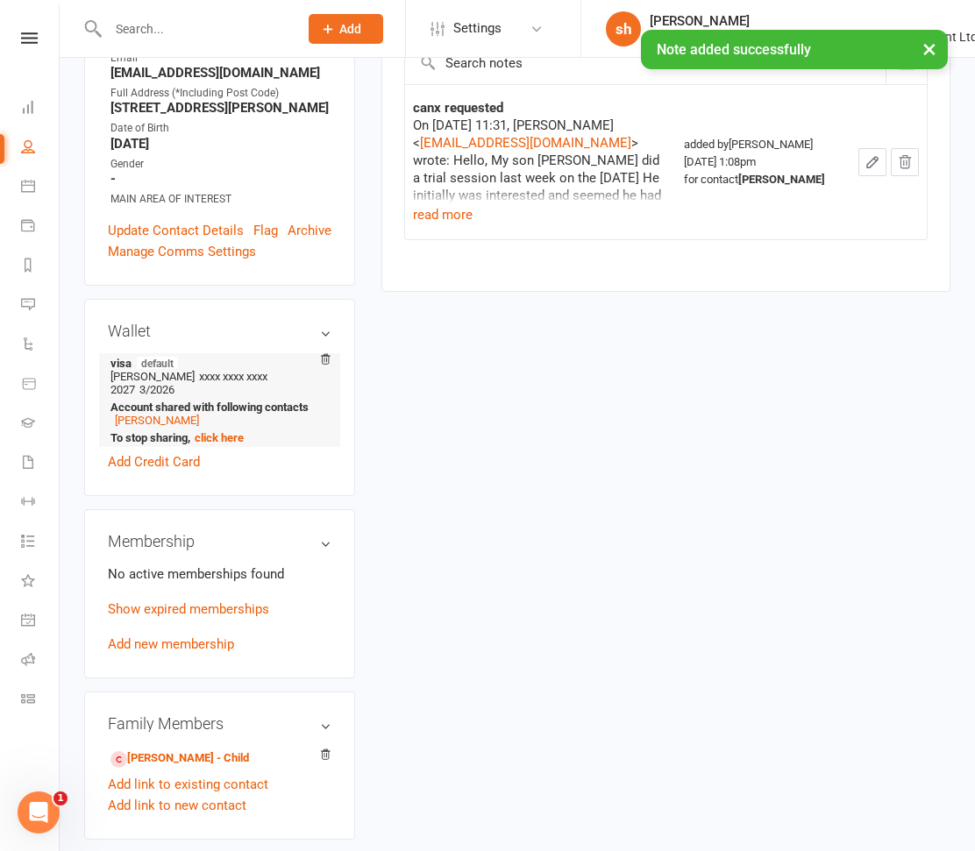
scroll to position [0, 0]
